Goal: Task Accomplishment & Management: Use online tool/utility

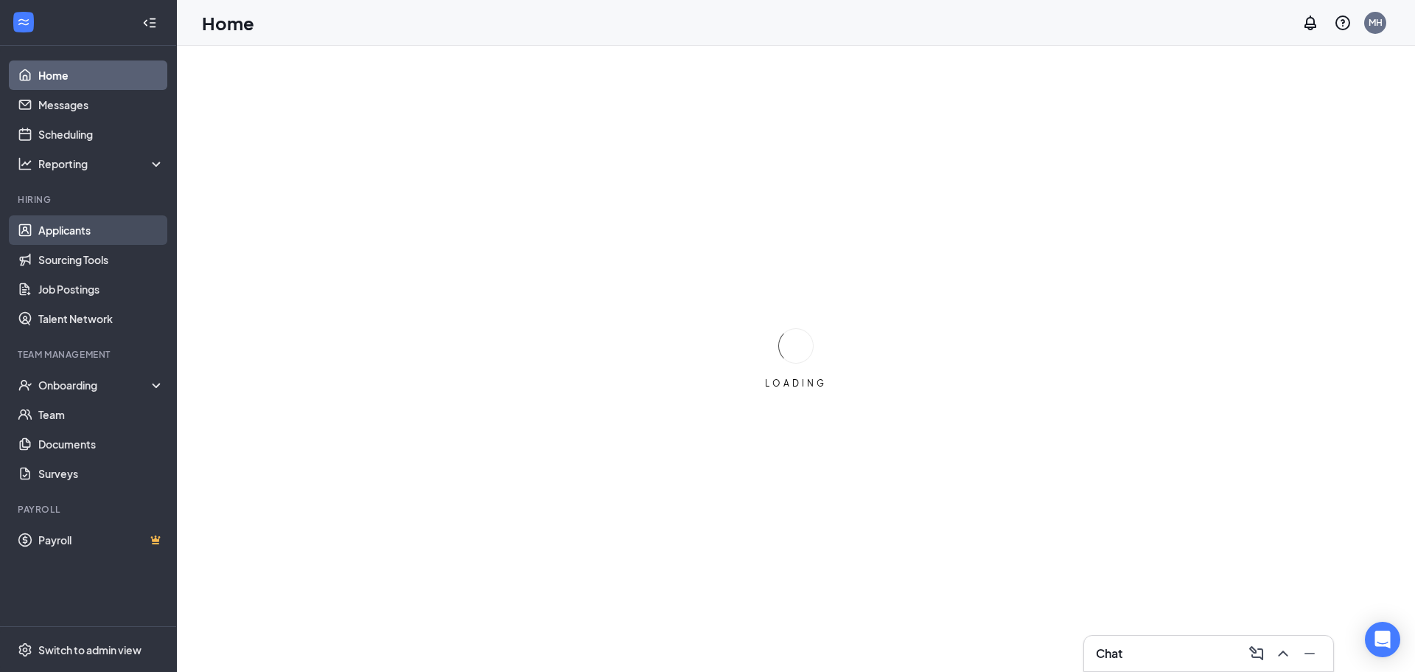
click at [88, 233] on link "Applicants" at bounding box center [101, 229] width 126 height 29
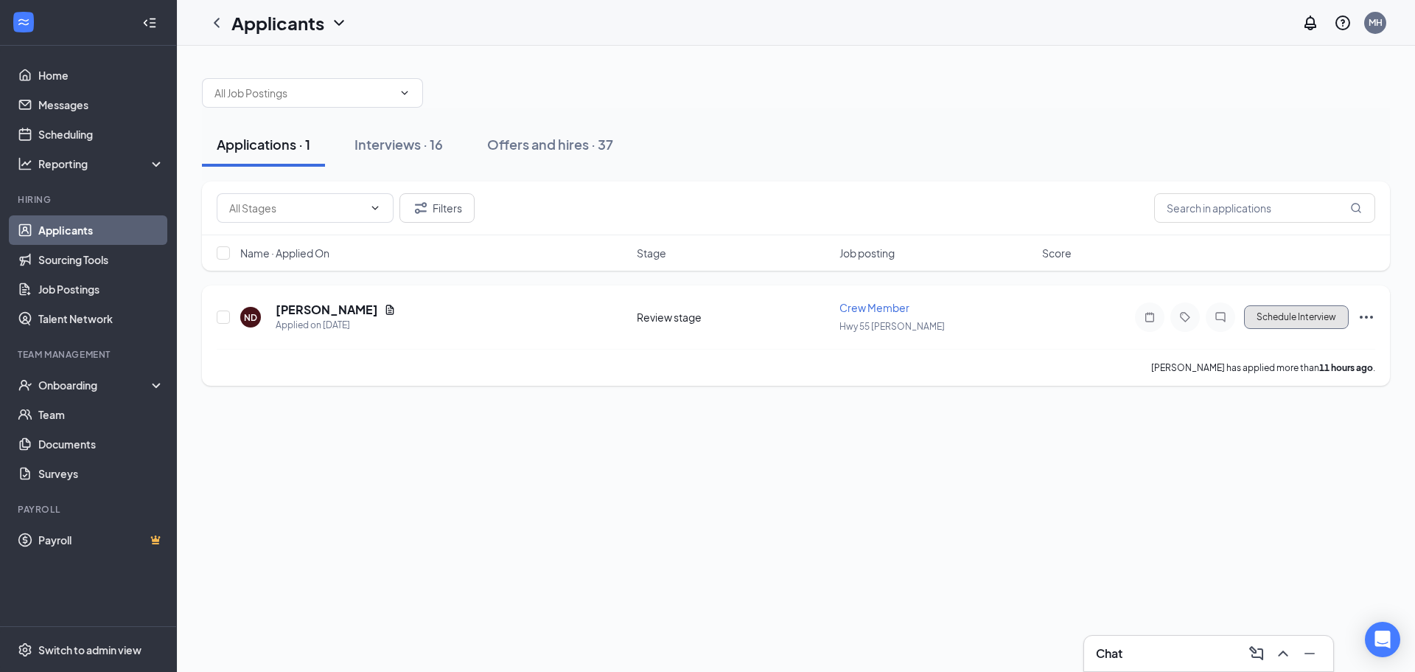
click at [1273, 321] on button "Schedule Interview" at bounding box center [1296, 317] width 105 height 24
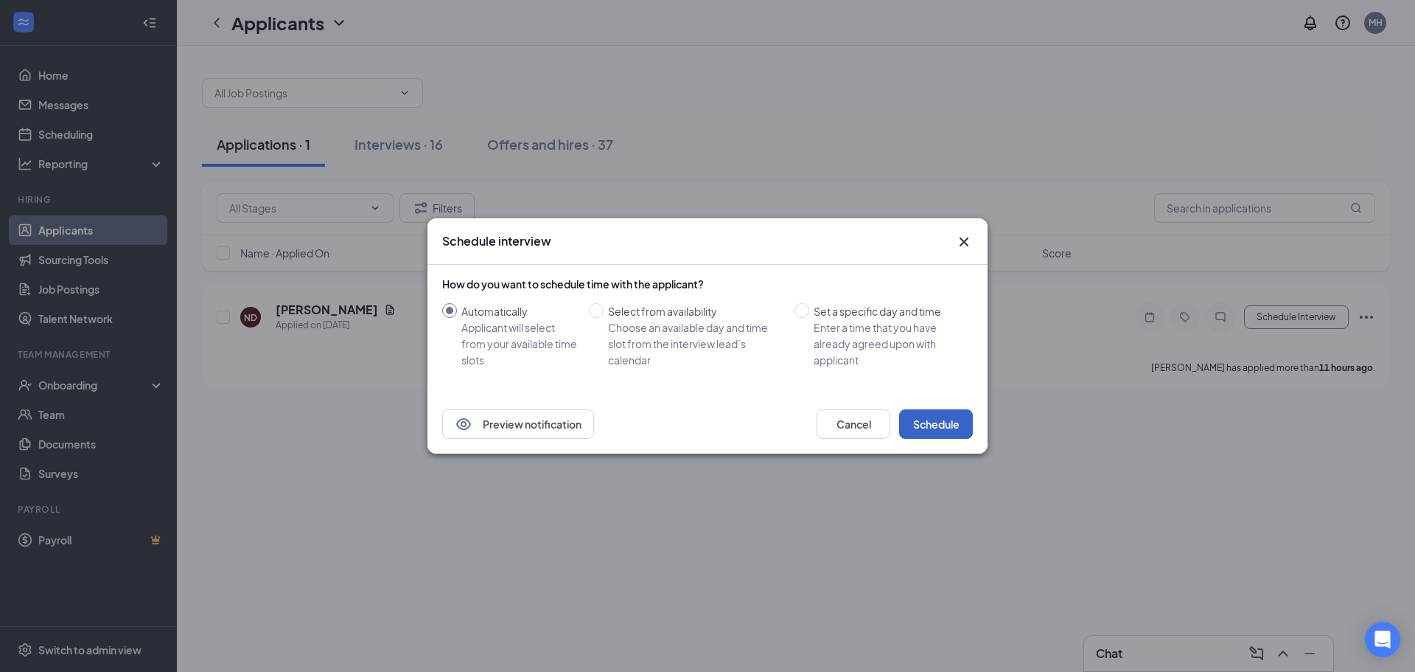
click at [943, 416] on button "Schedule" at bounding box center [936, 423] width 74 height 29
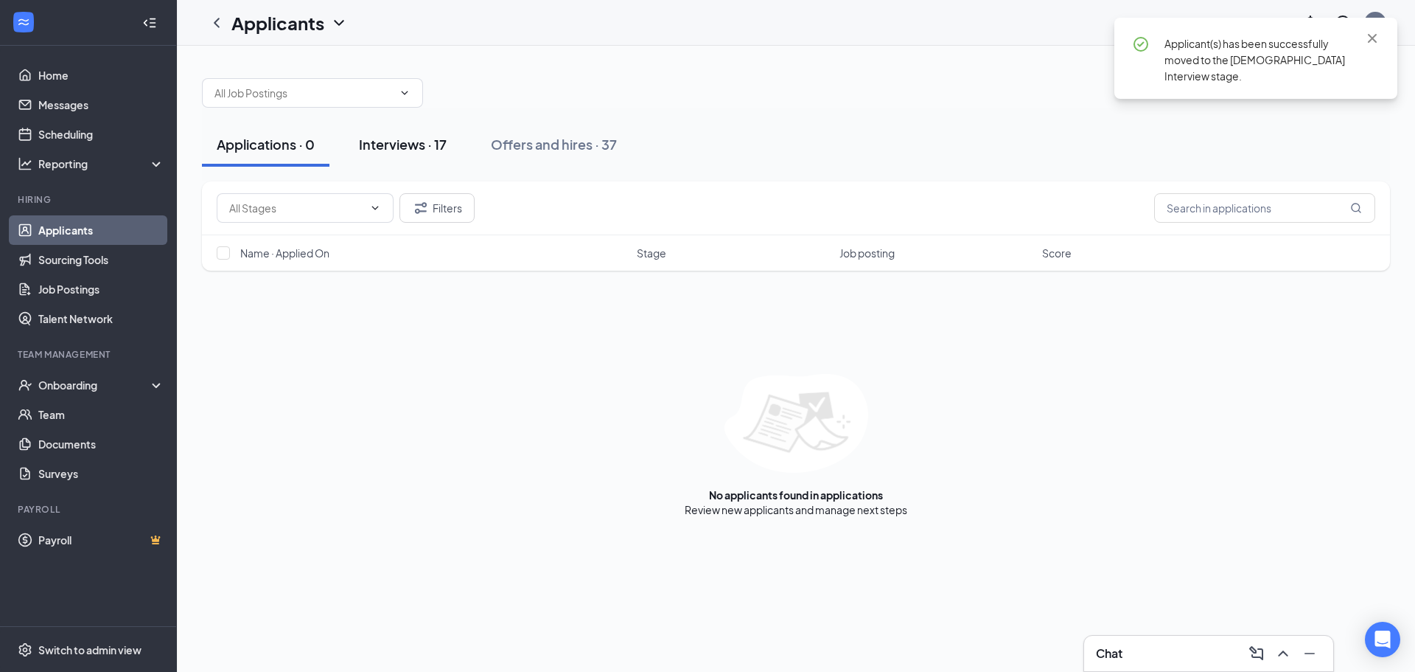
click at [411, 144] on div "Interviews · 17" at bounding box center [403, 144] width 88 height 18
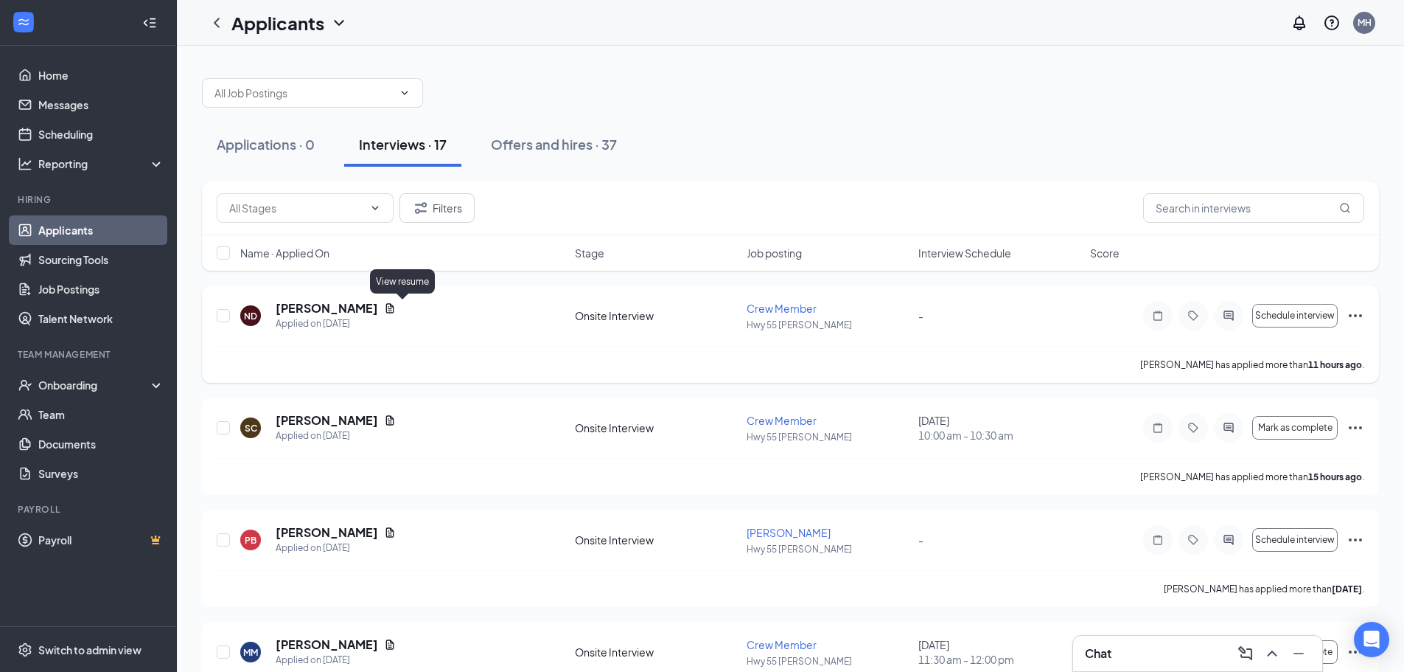
click at [396, 306] on icon "Document" at bounding box center [390, 308] width 12 height 12
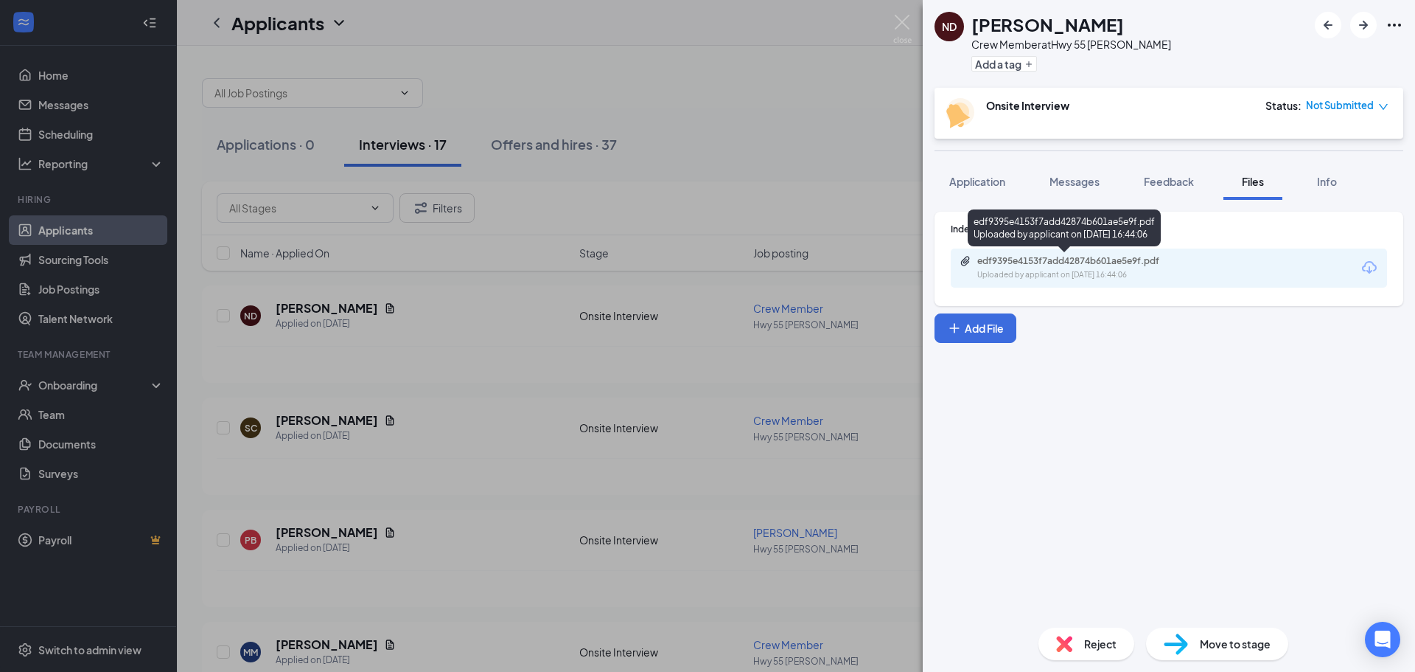
click at [1061, 261] on div "edf9395e4153f7add42874b601ae5e9f.pdf" at bounding box center [1080, 261] width 206 height 12
drag, startPoint x: 604, startPoint y: 113, endPoint x: 548, endPoint y: 87, distance: 62.4
click at [603, 111] on div "ND [PERSON_NAME] Crew Member at Hwy 55 [PERSON_NAME] Add a tag Onsite Interview…" at bounding box center [707, 336] width 1415 height 672
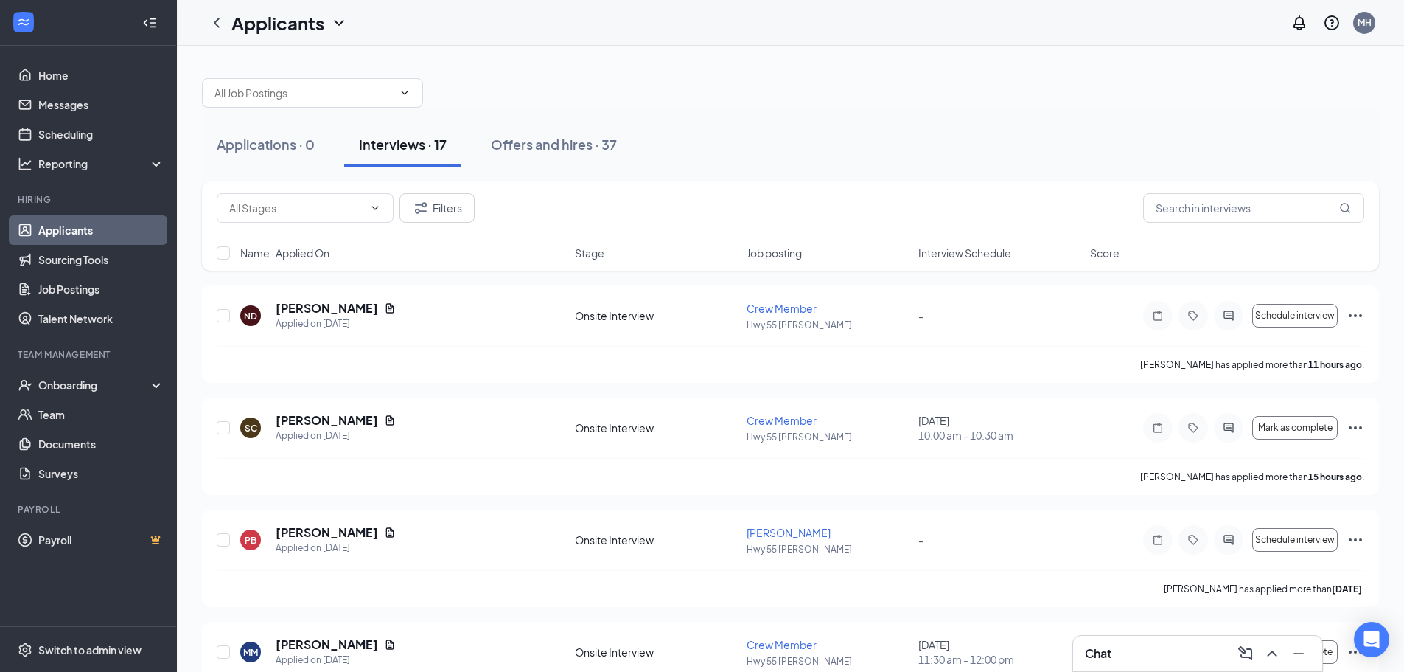
click at [991, 254] on span "Interview Schedule" at bounding box center [965, 252] width 93 height 15
